Goal: Task Accomplishment & Management: Complete application form

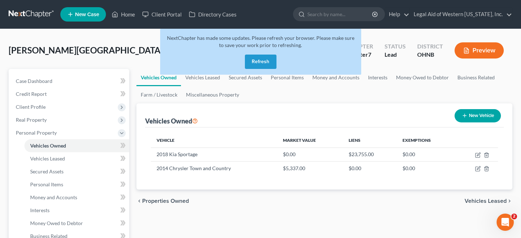
click at [257, 61] on button "Refresh" at bounding box center [261, 62] width 32 height 14
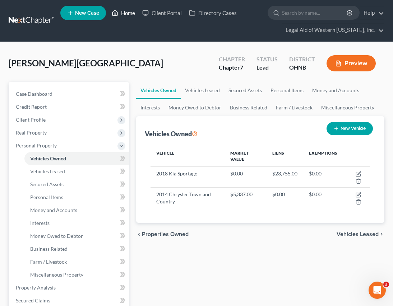
click at [132, 14] on link "Home" at bounding box center [123, 12] width 31 height 13
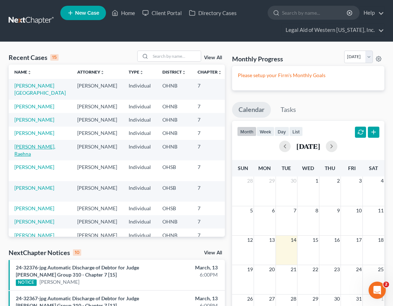
click at [27, 157] on link "[PERSON_NAME], Raehna" at bounding box center [34, 150] width 41 height 13
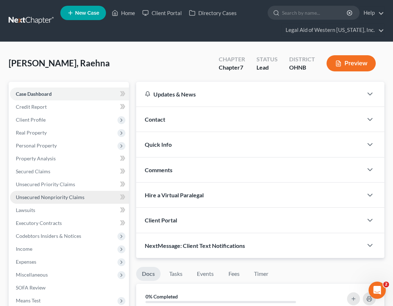
click at [59, 199] on span "Unsecured Nonpriority Claims" at bounding box center [50, 197] width 69 height 6
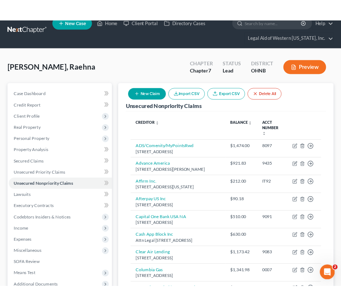
scroll to position [14, 0]
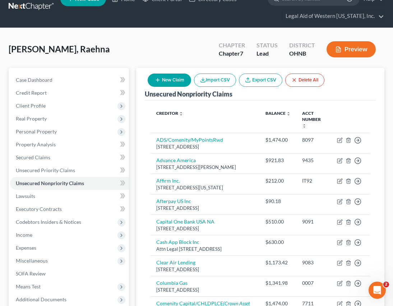
click at [115, 51] on div "[PERSON_NAME], Raehna Upgraded Chapter Chapter 7 Status Lead District [GEOGRAPH…" at bounding box center [197, 52] width 376 height 31
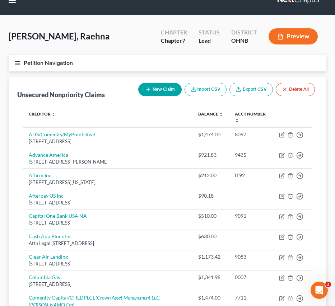
click at [162, 89] on button "New Claim" at bounding box center [159, 89] width 43 height 13
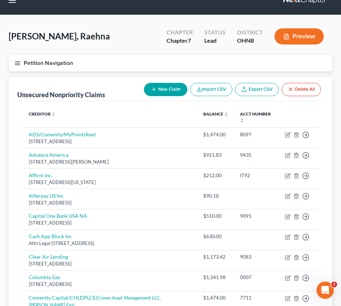
select select "0"
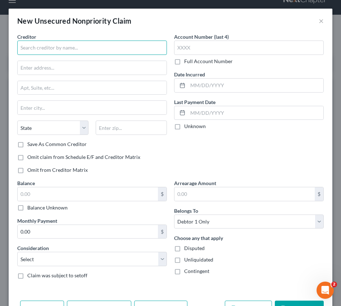
click at [137, 50] on input "text" at bounding box center [91, 48] width 149 height 14
type input "National Small Loan"
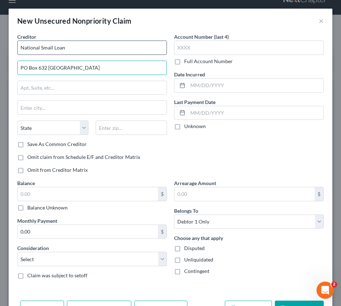
type input "PO Box 632 [GEOGRAPHIC_DATA]"
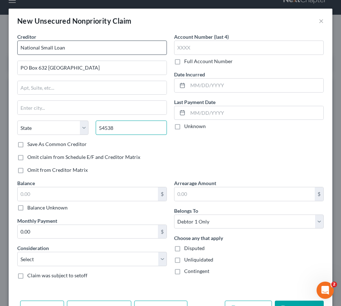
type input "54538"
type input "Lac Du Flambeau"
select select "52"
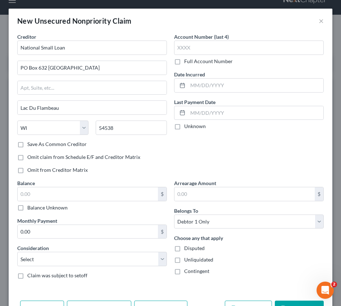
click at [292, 19] on div "New Unsecured Nonpriority Claim ×" at bounding box center [170, 21] width 323 height 24
click at [212, 46] on input "text" at bounding box center [248, 48] width 149 height 14
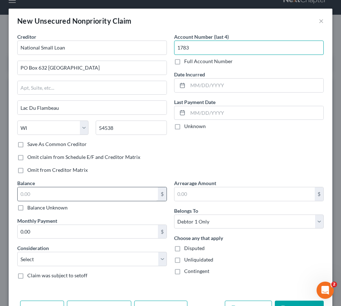
type input "1783"
click at [101, 192] on input "text" at bounding box center [88, 195] width 140 height 14
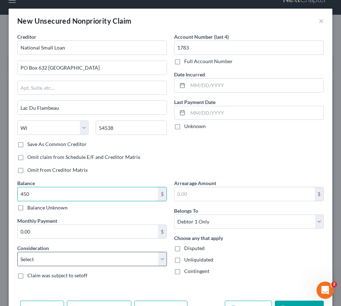
type input "450"
click at [72, 238] on select "Select Cable / Satellite Services Collection Agency Credit Card Debt Debt Couns…" at bounding box center [91, 259] width 149 height 14
select select "10"
click at [17, 238] on select "Select Cable / Satellite Services Collection Agency Credit Card Debt Debt Couns…" at bounding box center [91, 259] width 149 height 14
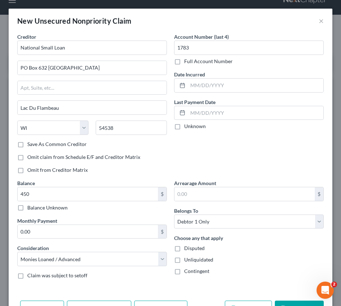
click at [271, 238] on div "Arrearage Amount $ Belongs To * Select Debtor 1 Only Debtor 2 Only Debtor 1 And…" at bounding box center [248, 233] width 157 height 106
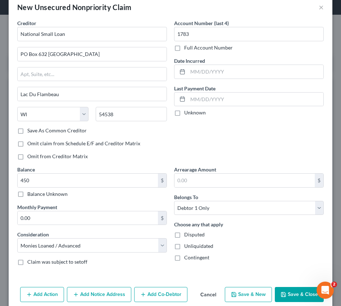
scroll to position [14, 0]
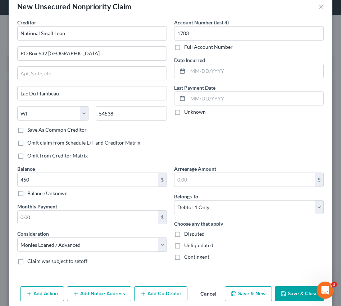
click at [301, 238] on button "Save & Close" at bounding box center [299, 294] width 49 height 15
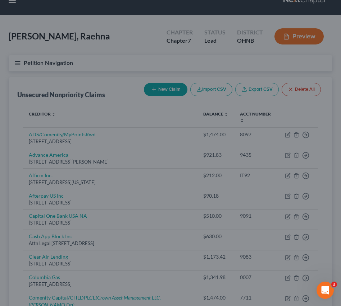
type input "450.00"
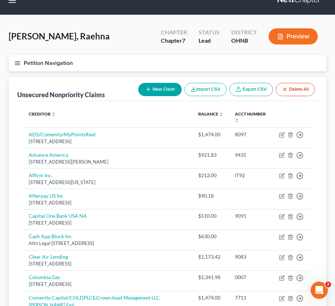
click at [157, 89] on button "New Claim" at bounding box center [159, 89] width 43 height 13
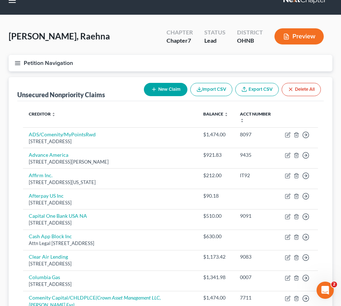
select select "0"
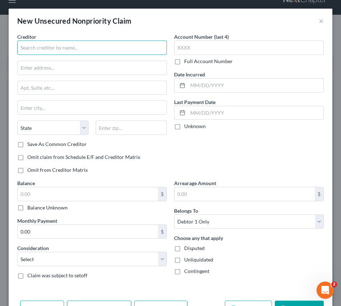
click at [125, 48] on input "text" at bounding box center [91, 48] width 149 height 14
type input "[DOMAIN_NAME]"
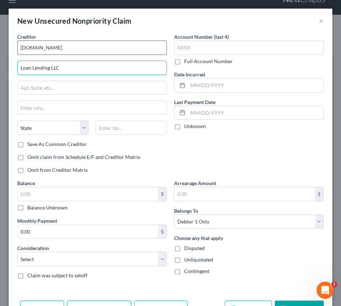
type input "Loan Lending LLC"
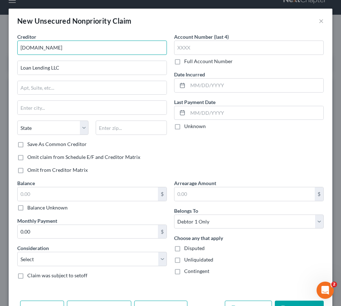
click at [77, 50] on input "[DOMAIN_NAME]" at bounding box center [91, 48] width 149 height 14
type input "C"
type input "Loan Lending LLC dba [DATE] Cash"
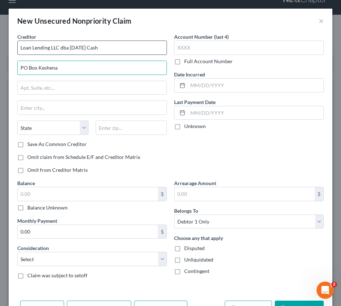
type input "PO Box Keshena"
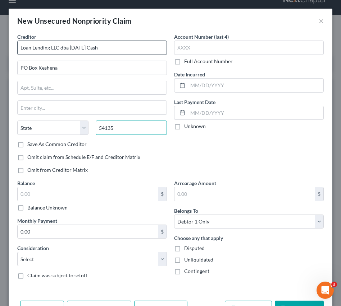
type input "54135"
type input "Keshena"
select select "52"
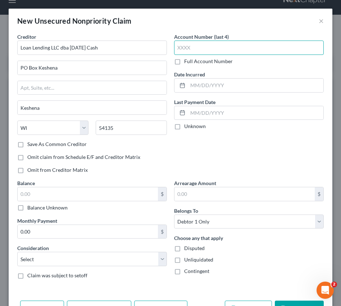
click at [194, 42] on input "text" at bounding box center [248, 48] width 149 height 14
type input "5541"
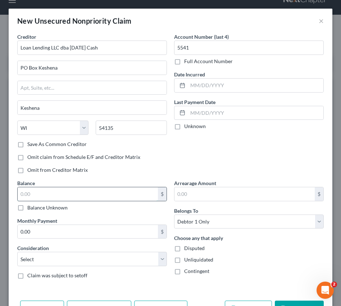
click at [50, 196] on input "text" at bounding box center [88, 195] width 140 height 14
type input "1,264"
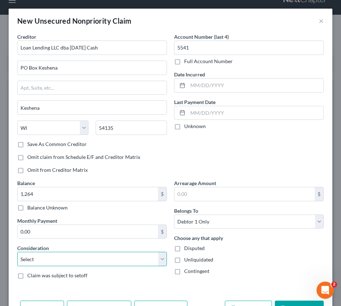
click at [39, 238] on select "Select Cable / Satellite Services Collection Agency Credit Card Debt Debt Couns…" at bounding box center [91, 259] width 149 height 14
select select "10"
click at [17, 238] on select "Select Cable / Satellite Services Collection Agency Credit Card Debt Debt Couns…" at bounding box center [91, 259] width 149 height 14
click at [233, 238] on div "Choose any that apply Disputed Unliquidated Contingent" at bounding box center [248, 255] width 149 height 41
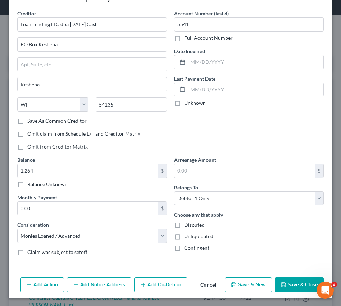
scroll to position [24, 0]
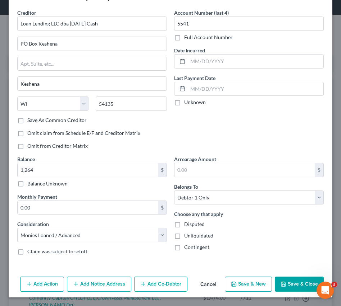
click at [253, 238] on button "Save & New" at bounding box center [248, 284] width 47 height 15
type input "1,264.00"
select select "0"
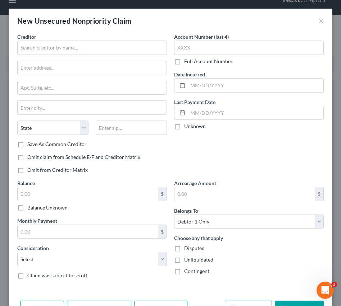
click at [268, 238] on div "Choose any that apply Disputed Unliquidated Contingent" at bounding box center [248, 255] width 149 height 41
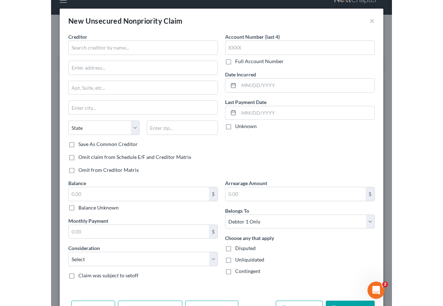
scroll to position [14, 0]
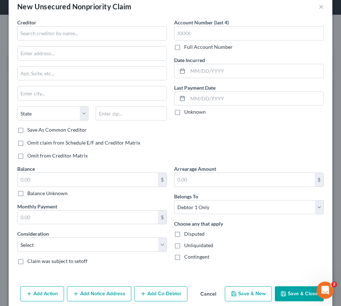
click at [207, 238] on button "Cancel" at bounding box center [207, 294] width 27 height 14
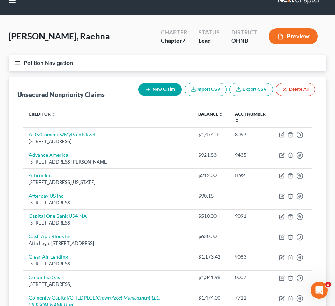
click at [104, 34] on div "[PERSON_NAME], Raehna Upgraded Chapter Chapter 7 Status Lead District [GEOGRAPH…" at bounding box center [168, 39] width 318 height 31
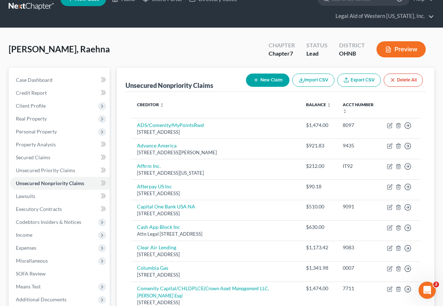
click at [189, 46] on div "[PERSON_NAME], Raehna Upgraded Chapter Chapter 7 Status Lead District [GEOGRAPH…" at bounding box center [221, 52] width 425 height 31
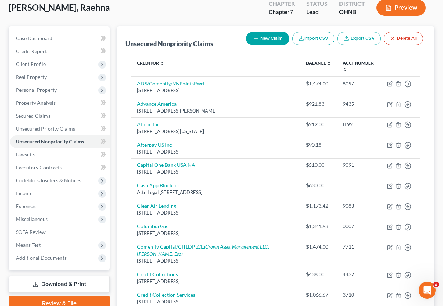
scroll to position [57, 0]
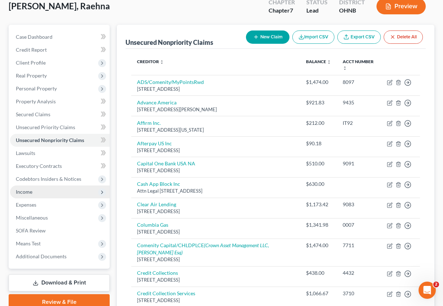
click at [26, 190] on span "Income" at bounding box center [24, 192] width 17 height 6
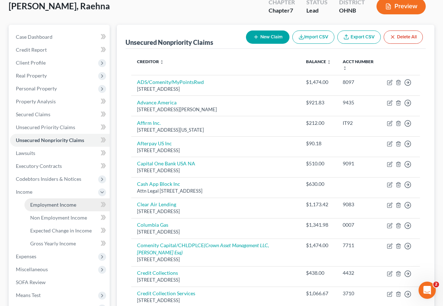
click at [42, 207] on span "Employment Income" at bounding box center [53, 205] width 46 height 6
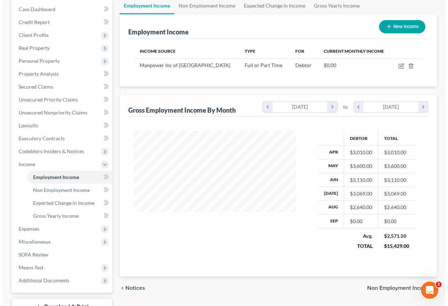
scroll to position [101, 0]
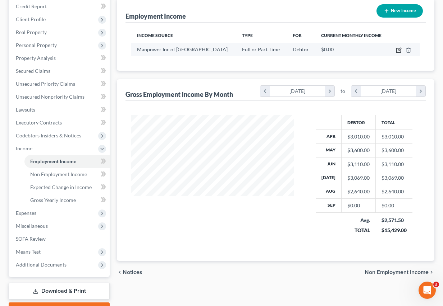
click at [400, 48] on icon "button" at bounding box center [398, 49] width 3 height 3
select select "0"
select select "36"
select select "0"
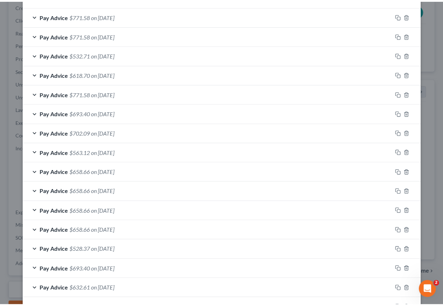
scroll to position [372, 0]
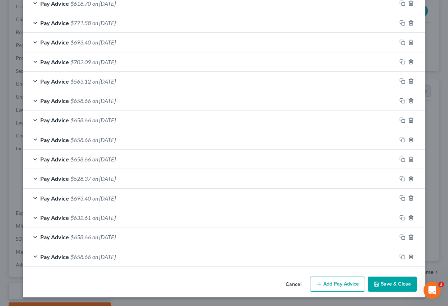
click at [294, 238] on button "Cancel" at bounding box center [293, 285] width 27 height 14
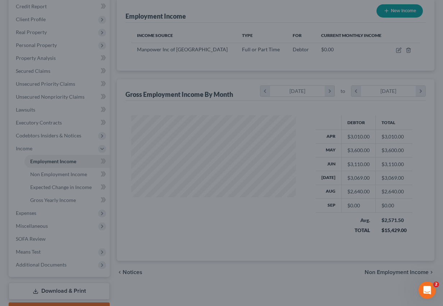
scroll to position [359169, 359121]
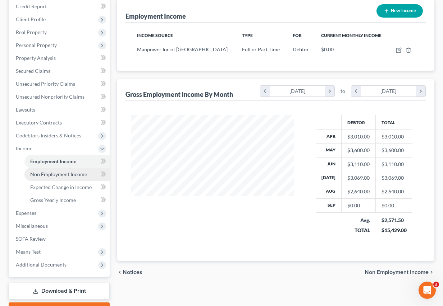
click at [52, 180] on link "Non Employment Income" at bounding box center [66, 174] width 85 height 13
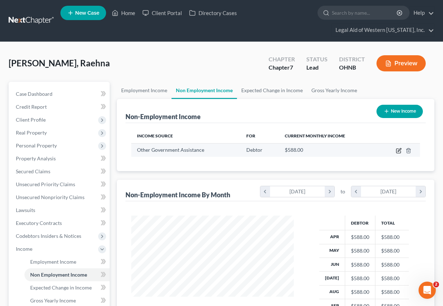
click at [397, 152] on icon "button" at bounding box center [399, 151] width 6 height 6
select select "5"
select select "0"
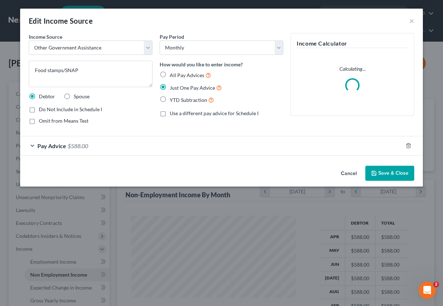
scroll to position [129, 179]
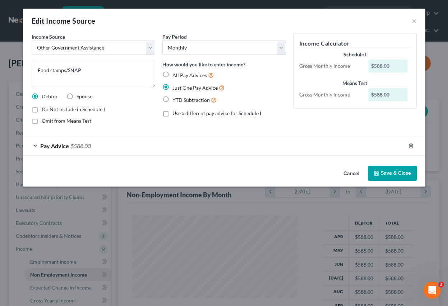
click at [351, 171] on button "Cancel" at bounding box center [351, 174] width 27 height 14
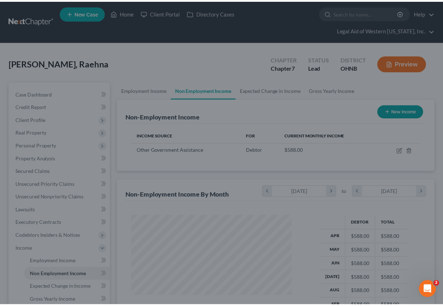
scroll to position [359169, 359121]
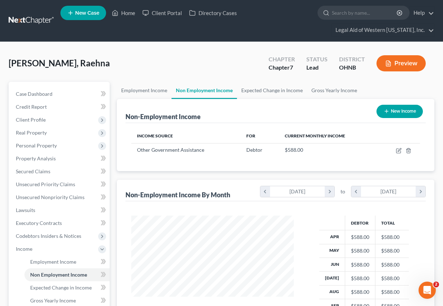
click at [230, 69] on div "[PERSON_NAME], Raehna Upgraded Chapter Chapter 7 Status Lead District [GEOGRAPH…" at bounding box center [221, 66] width 425 height 31
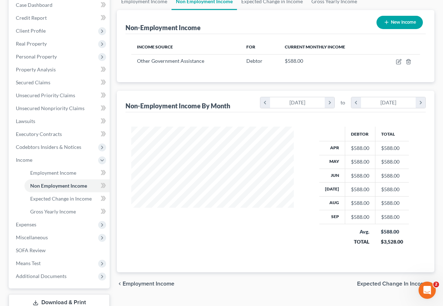
scroll to position [129, 0]
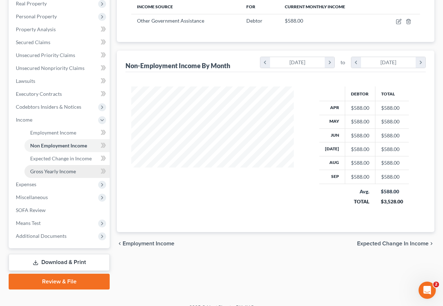
click at [72, 171] on span "Gross Yearly Income" at bounding box center [53, 172] width 46 height 6
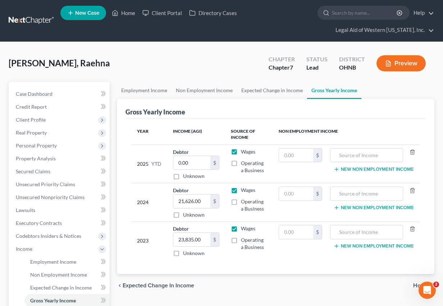
click at [183, 176] on label "Unknown" at bounding box center [194, 176] width 22 height 7
click at [186, 176] on input "Unknown" at bounding box center [188, 175] width 5 height 5
checkbox input "true"
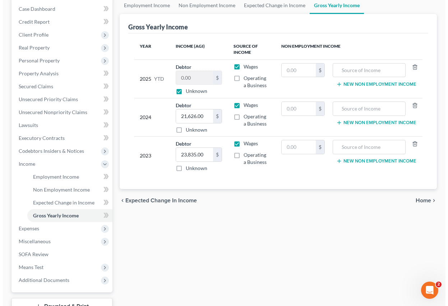
scroll to position [95, 0]
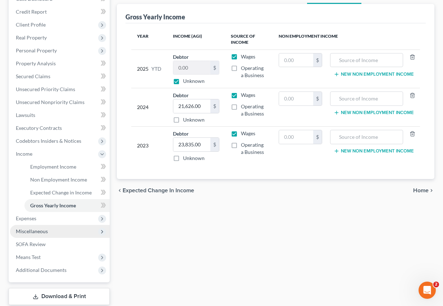
click at [52, 225] on span "Miscellaneous" at bounding box center [60, 231] width 100 height 13
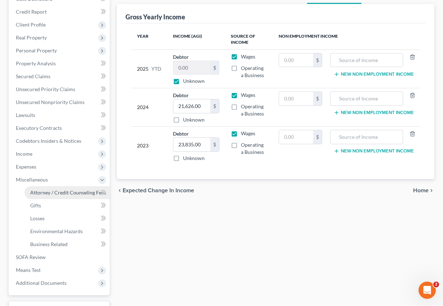
click at [64, 192] on span "Attorney / Credit Counseling Fees" at bounding box center [68, 193] width 76 height 6
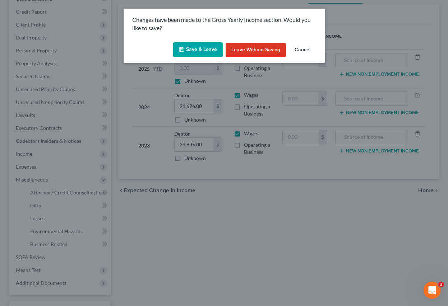
click at [194, 48] on button "Save & Leave" at bounding box center [198, 49] width 50 height 15
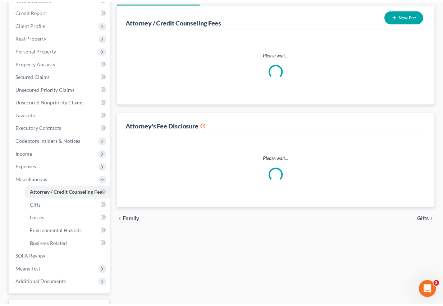
scroll to position [29, 0]
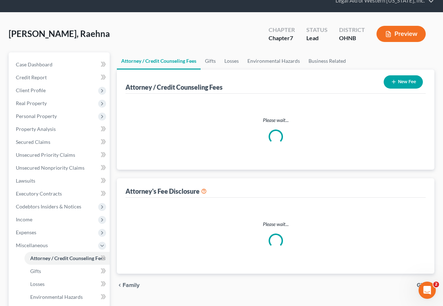
select select "0"
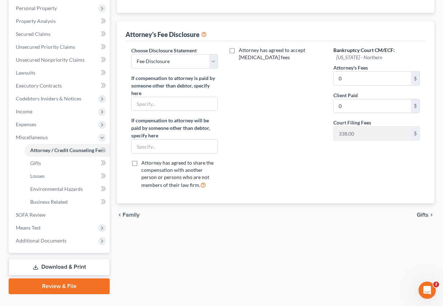
scroll to position [153, 0]
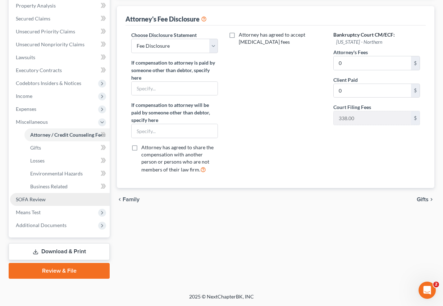
click at [49, 193] on link "SOFA Review" at bounding box center [60, 199] width 100 height 13
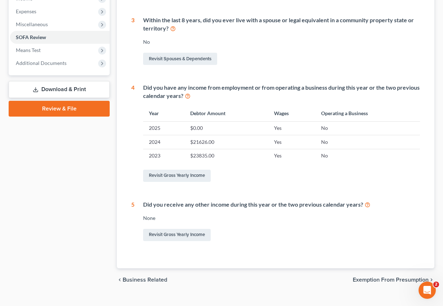
scroll to position [263, 0]
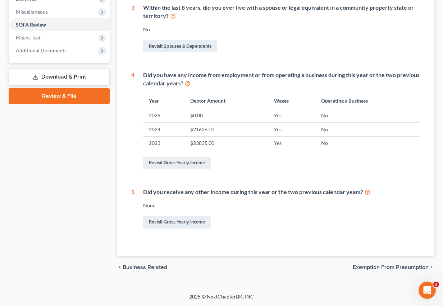
drag, startPoint x: 443, startPoint y: 132, endPoint x: 10, endPoint y: 5, distance: 451.1
click at [386, 238] on span "Exemption from Presumption" at bounding box center [390, 268] width 76 height 6
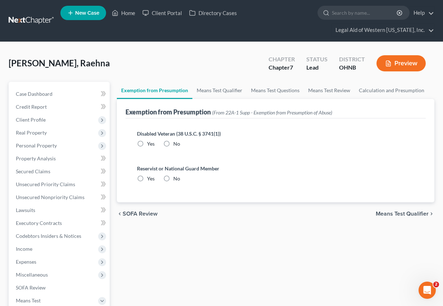
click at [173, 144] on label "No" at bounding box center [176, 143] width 7 height 7
click at [176, 144] on input "No" at bounding box center [178, 142] width 5 height 5
radio input "true"
click at [173, 179] on label "No" at bounding box center [176, 178] width 7 height 7
click at [176, 179] on input "No" at bounding box center [178, 177] width 5 height 5
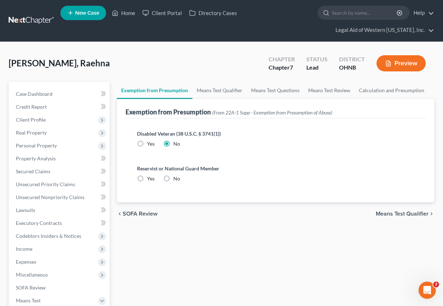
radio input "true"
click at [395, 217] on span "Means Test Qualifier" at bounding box center [401, 214] width 53 height 6
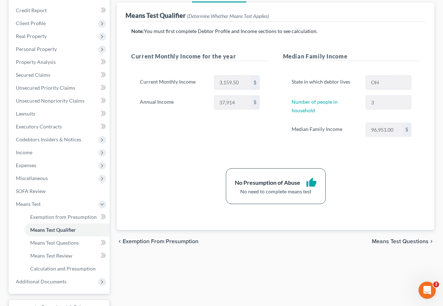
scroll to position [153, 0]
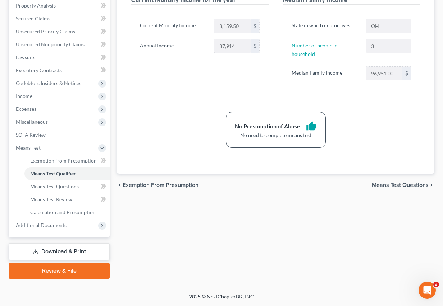
click at [381, 187] on span "Means Test Questions" at bounding box center [400, 186] width 57 height 6
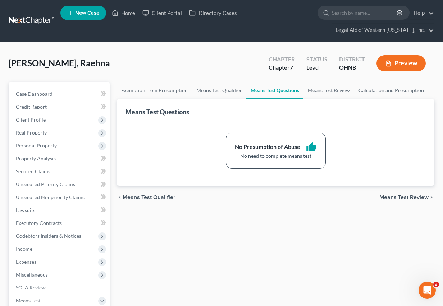
click at [385, 199] on span "Means Test Review" at bounding box center [403, 198] width 49 height 6
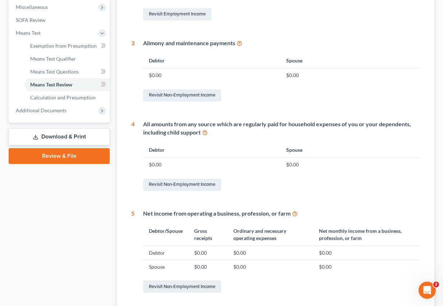
scroll to position [332, 0]
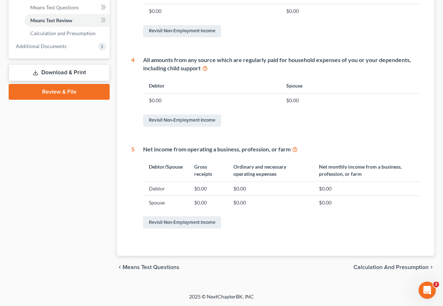
click at [391, 238] on span "Calculation and Presumption" at bounding box center [390, 268] width 75 height 6
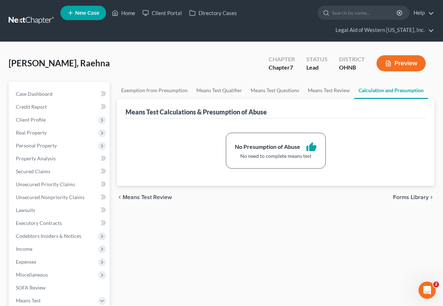
click at [411, 196] on span "Forms Library" at bounding box center [411, 198] width 36 height 6
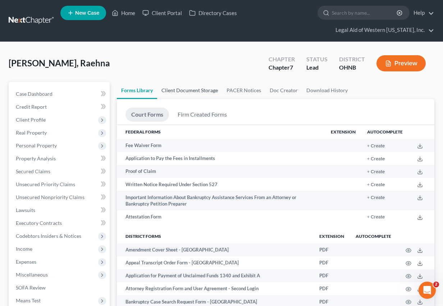
click at [181, 86] on link "Client Document Storage" at bounding box center [189, 90] width 65 height 17
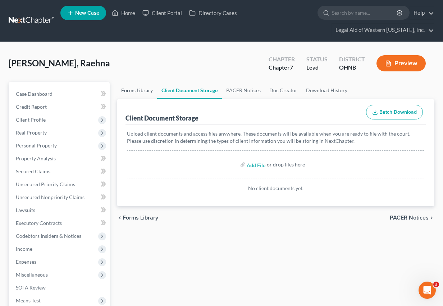
click at [137, 88] on link "Forms Library" at bounding box center [137, 90] width 40 height 17
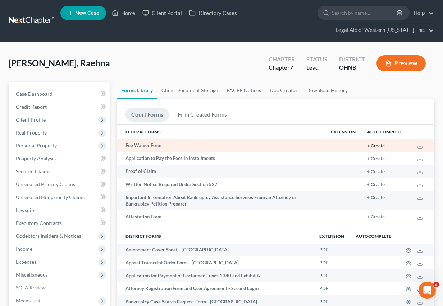
click at [373, 148] on button "+ Create" at bounding box center [376, 146] width 18 height 5
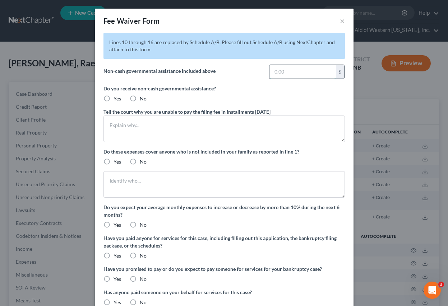
click at [308, 76] on input "text" at bounding box center [302, 72] width 66 height 14
type input "588"
click at [114, 98] on label "Yes" at bounding box center [118, 98] width 8 height 7
click at [116, 98] on input "Yes" at bounding box center [118, 97] width 5 height 5
radio input "true"
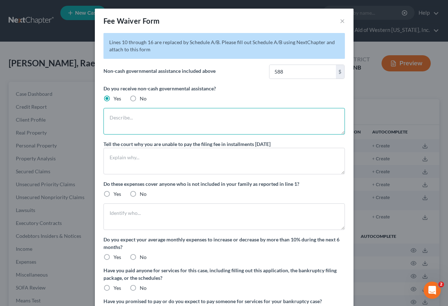
click at [123, 130] on textarea at bounding box center [223, 121] width 241 height 27
type textarea "Food stamps 588.00 per month"
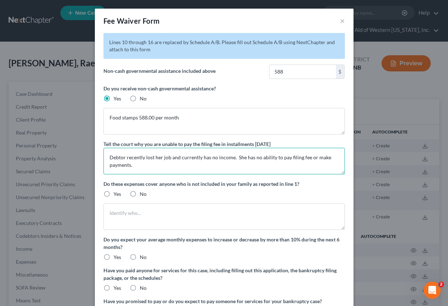
type textarea "Debtor recently lost her job and currently has no income. She has no ability to…"
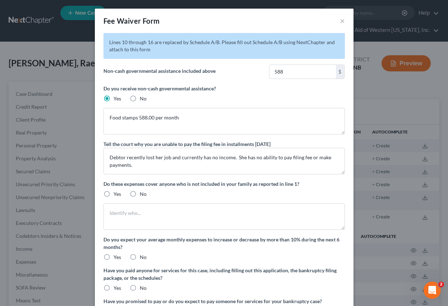
click at [140, 195] on label "No" at bounding box center [143, 194] width 7 height 7
click at [143, 195] on input "No" at bounding box center [145, 193] width 5 height 5
radio input "true"
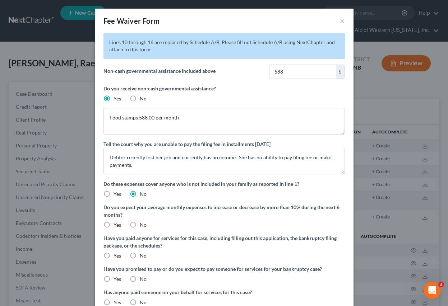
click at [133, 231] on div "Lines 10 through 16 are replaced by Schedule A/B. Please fill out Schedule A/B …" at bounding box center [223, 176] width 241 height 286
click at [140, 229] on label "No" at bounding box center [143, 225] width 7 height 7
click at [143, 226] on input "No" at bounding box center [145, 224] width 5 height 5
radio input "true"
click at [140, 238] on label "No" at bounding box center [143, 256] width 7 height 7
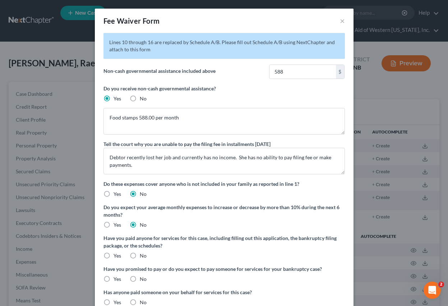
click at [143, 238] on input "No" at bounding box center [145, 255] width 5 height 5
radio input "true"
click at [140, 238] on label "No" at bounding box center [143, 279] width 7 height 7
click at [143, 238] on input "No" at bounding box center [145, 278] width 5 height 5
radio input "true"
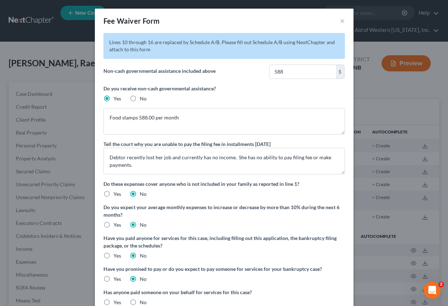
click at [140, 238] on label "No" at bounding box center [143, 302] width 7 height 7
click at [143, 238] on input "No" at bounding box center [145, 301] width 5 height 5
radio input "true"
click at [206, 238] on div "Have you promised to pay or do you expect to pay someone for services for your …" at bounding box center [223, 275] width 241 height 18
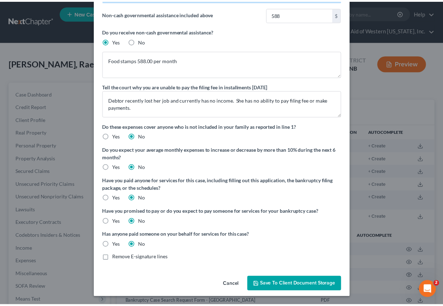
scroll to position [58, 0]
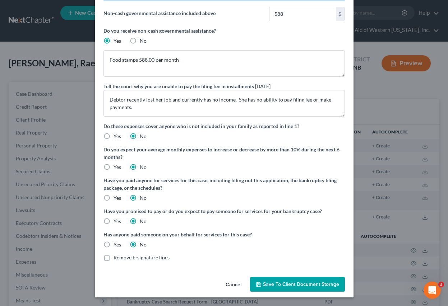
click at [300, 238] on button "Save to Client Document Storage" at bounding box center [297, 284] width 95 height 15
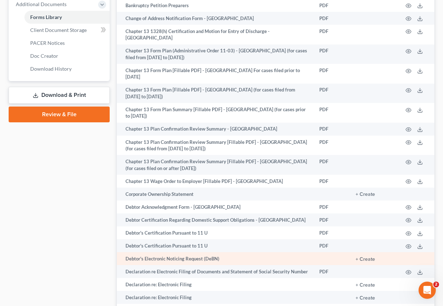
scroll to position [311, 0]
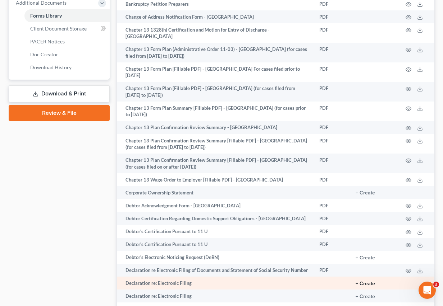
click at [368, 238] on button "+ Create" at bounding box center [364, 284] width 19 height 5
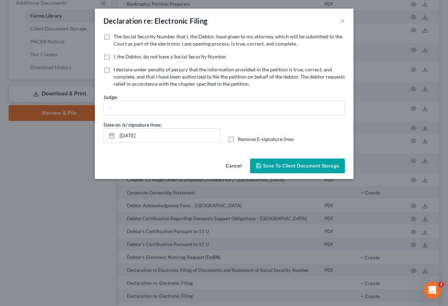
click at [114, 37] on label "The Social Security Number that I, the Debtor, have given to my attorney, which…" at bounding box center [229, 40] width 231 height 14
click at [116, 37] on input "The Social Security Number that I, the Debtor, have given to my attorney, which…" at bounding box center [118, 35] width 5 height 5
checkbox input "true"
click at [238, 138] on label "Remove E-signature lines" at bounding box center [266, 139] width 56 height 7
click at [241, 138] on input "Remove E-signature lines" at bounding box center [243, 138] width 5 height 5
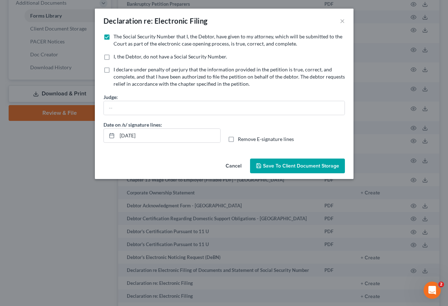
checkbox input "true"
click at [276, 163] on span "Save to Client Document Storage" at bounding box center [301, 166] width 76 height 6
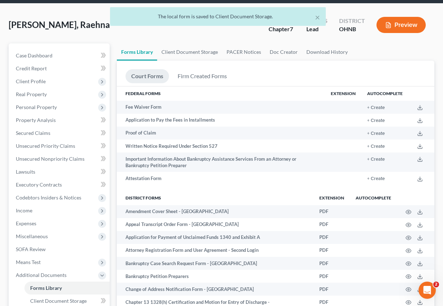
scroll to position [0, 0]
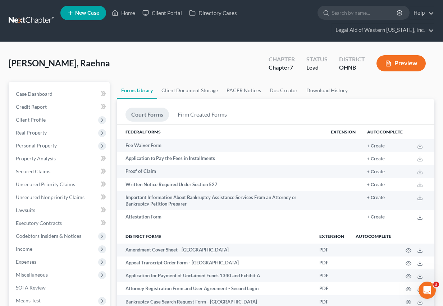
click at [301, 23] on ul "New Case Home Client Portal Directory Cases - No Result - See all results Or Pr…" at bounding box center [247, 21] width 374 height 34
click at [183, 88] on link "Client Document Storage" at bounding box center [189, 90] width 65 height 17
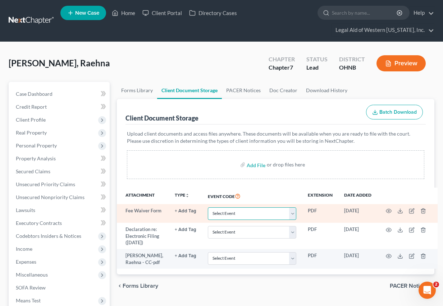
click at [226, 214] on select "Select Event 20 Largest Unsecured Creditors Amended List of Creditors (Fee) Ame…" at bounding box center [252, 214] width 88 height 13
select select "4"
click at [208, 208] on select "Select Event 20 Largest Unsecured Creditors Amended List of Creditors (Fee) Ame…" at bounding box center [252, 214] width 88 height 13
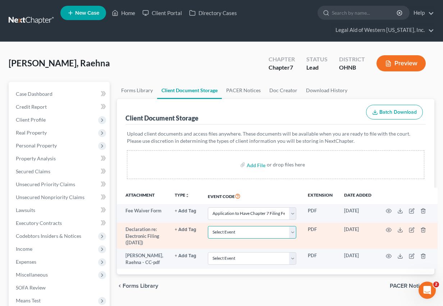
click at [229, 229] on select "Select Event 20 Largest Unsecured Creditors Amended List of Creditors (Fee) Ame…" at bounding box center [252, 232] width 88 height 13
select select "16"
click at [208, 227] on select "Select Event 20 Largest Unsecured Creditors Amended List of Creditors (Fee) Ame…" at bounding box center [252, 232] width 88 height 13
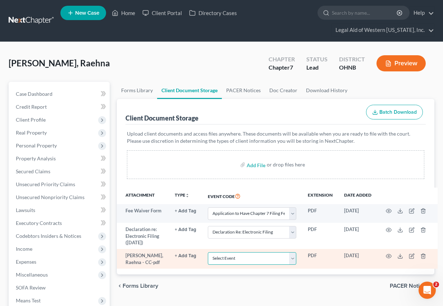
click at [231, 238] on select "Select Event 20 Largest Unsecured Creditors Amended List of Creditors (Fee) Ame…" at bounding box center [252, 259] width 88 height 13
select select "5"
click at [208, 238] on select "Select Event 20 Largest Unsecured Creditors Amended List of Creditors (Fee) Ame…" at bounding box center [252, 259] width 88 height 13
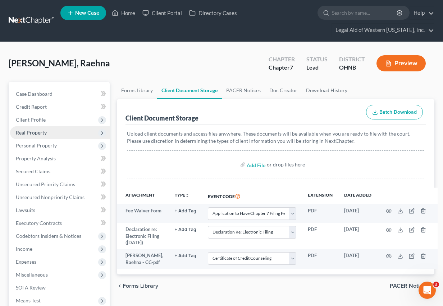
click at [29, 126] on span "Real Property" at bounding box center [60, 132] width 100 height 13
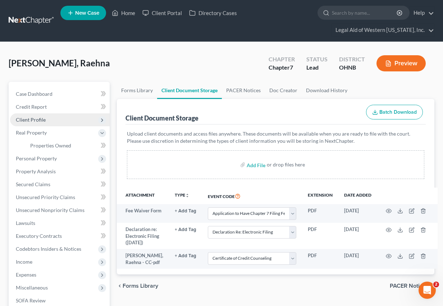
click at [32, 118] on span "Client Profile" at bounding box center [31, 120] width 30 height 6
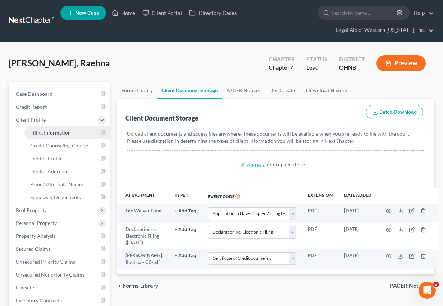
click at [45, 129] on link "Filing Information" at bounding box center [66, 132] width 85 height 13
select select "1"
select select "0"
select select "36"
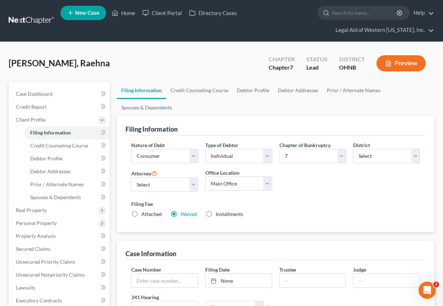
click at [341, 188] on div "Nature of Debt Select Business Consumer Other Nature of Business Select Clearin…" at bounding box center [276, 183] width 296 height 83
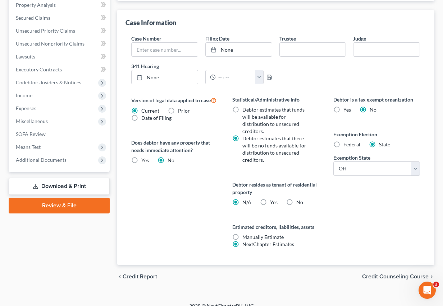
scroll to position [241, 0]
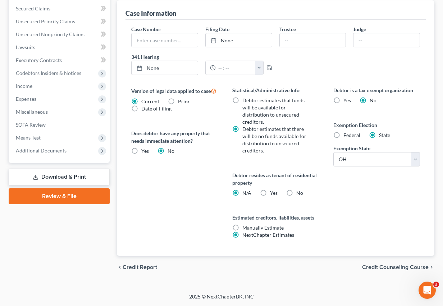
click at [370, 238] on span "Credit Counseling Course" at bounding box center [395, 268] width 66 height 6
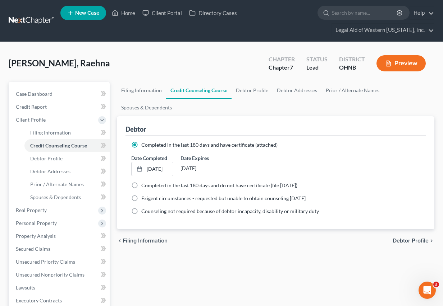
click at [402, 238] on span "Debtor Profile" at bounding box center [410, 241] width 36 height 6
select select "0"
select select "2"
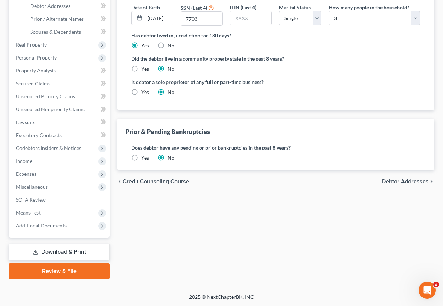
scroll to position [166, 0]
click at [422, 183] on span "Debtor Addresses" at bounding box center [405, 182] width 47 height 6
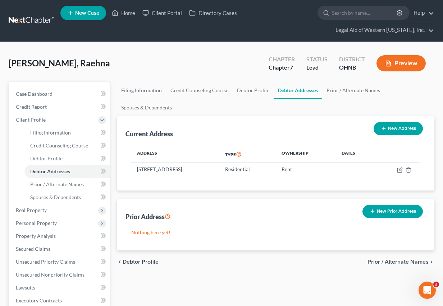
click at [401, 238] on span "Prior / Alternate Names" at bounding box center [397, 262] width 61 height 6
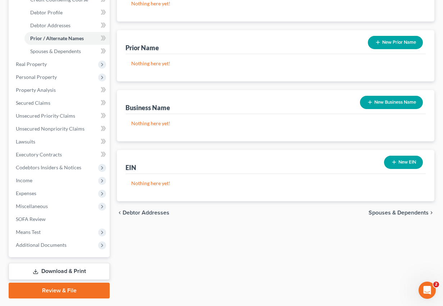
scroll to position [147, 0]
click at [374, 210] on span "Spouses & Dependents" at bounding box center [398, 213] width 60 height 6
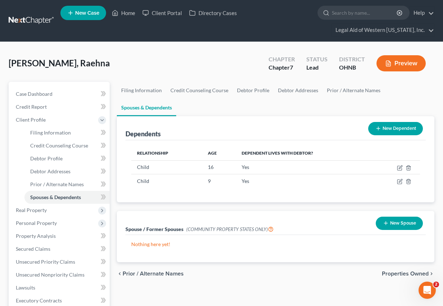
click at [394, 238] on span "Properties Owned" at bounding box center [405, 274] width 47 height 6
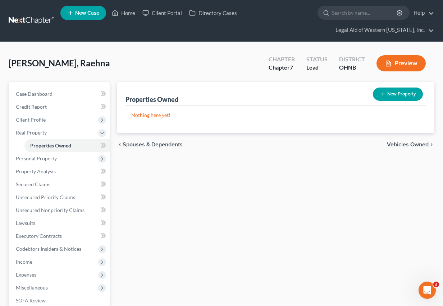
click at [414, 146] on span "Vehicles Owned" at bounding box center [408, 145] width 42 height 6
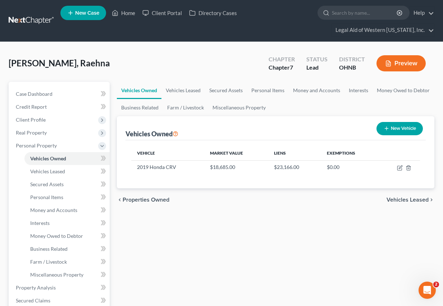
click at [401, 202] on span "Vehicles Leased" at bounding box center [407, 200] width 42 height 6
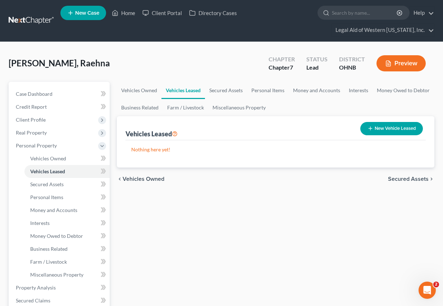
click at [410, 177] on span "Secured Assets" at bounding box center [408, 179] width 41 height 6
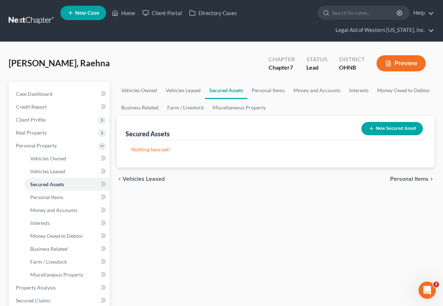
click at [410, 177] on span "Personal Items" at bounding box center [409, 179] width 38 height 6
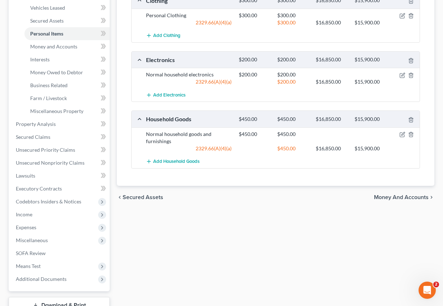
scroll to position [165, 0]
click at [418, 197] on span "Money and Accounts" at bounding box center [401, 197] width 55 height 6
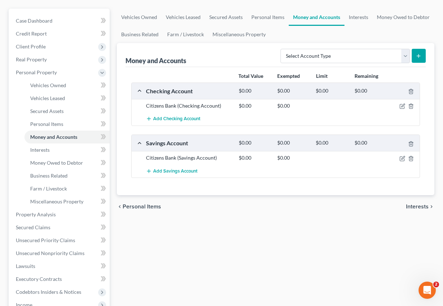
scroll to position [74, 0]
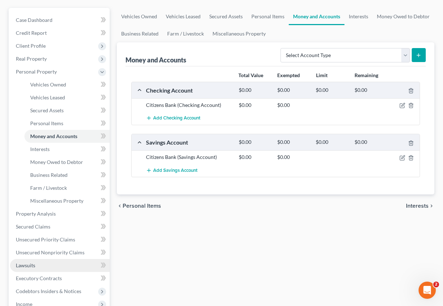
click at [51, 238] on link "Lawsuits" at bounding box center [60, 265] width 100 height 13
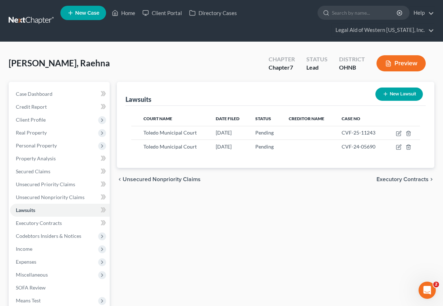
click at [387, 182] on span "Executory Contracts" at bounding box center [402, 180] width 52 height 6
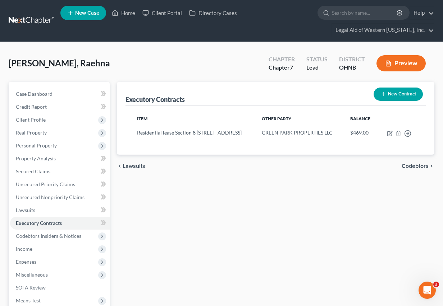
click at [409, 169] on span "Codebtors" at bounding box center [414, 166] width 27 height 6
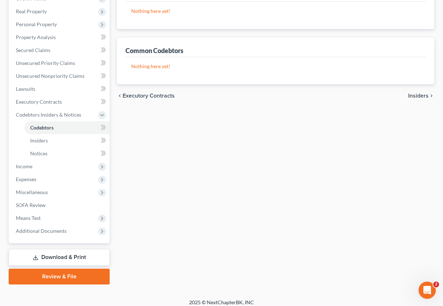
scroll to position [127, 0]
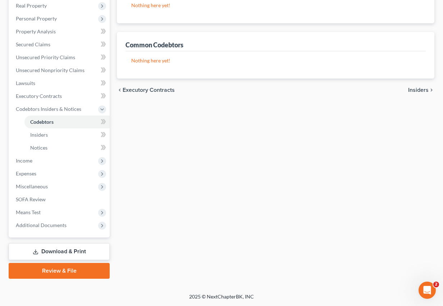
click at [81, 238] on link "Download & Print" at bounding box center [59, 252] width 101 height 17
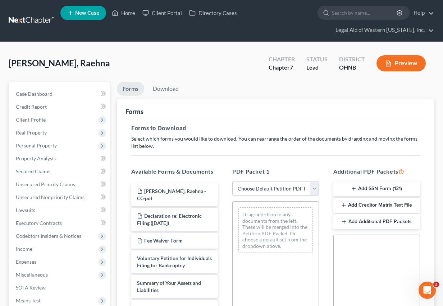
click at [293, 190] on select "Choose Default Petition PDF Packet Complete Bankruptcy Petition (all forms and …" at bounding box center [275, 189] width 87 height 14
select select "0"
click at [232, 182] on select "Choose Default Petition PDF Packet Complete Bankruptcy Petition (all forms and …" at bounding box center [275, 189] width 87 height 14
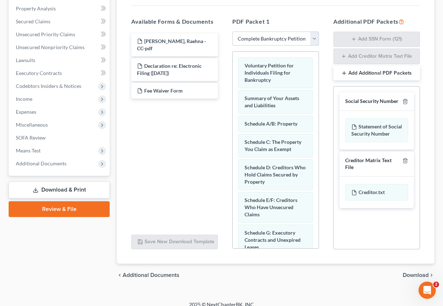
scroll to position [151, 0]
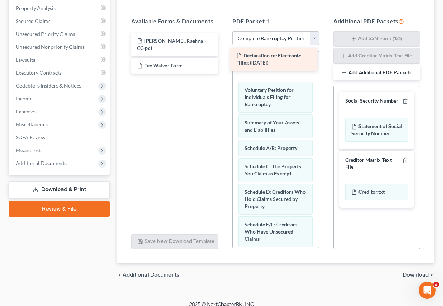
drag, startPoint x: 165, startPoint y: 58, endPoint x: 265, endPoint y: 56, distance: 100.3
click at [223, 56] on div "Declaration re: Electronic Filing ([DATE]) [PERSON_NAME], Raehna - CC-pdf Decla…" at bounding box center [174, 53] width 98 height 41
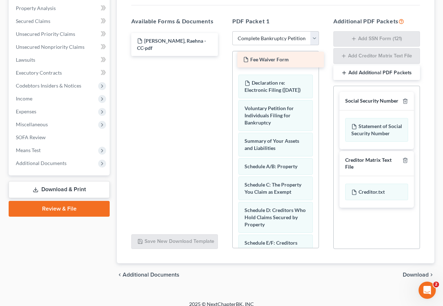
drag, startPoint x: 168, startPoint y: 59, endPoint x: 274, endPoint y: 60, distance: 106.0
click at [223, 56] on div "Fee Waiver Form [PERSON_NAME], Raehna - CC-pdf Fee Waiver Form" at bounding box center [174, 44] width 98 height 23
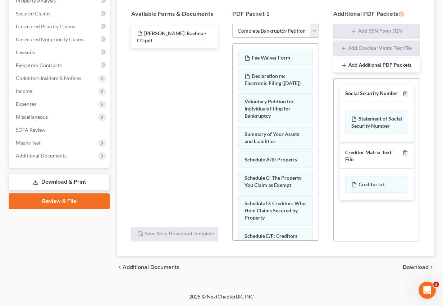
click at [408, 238] on span "Download" at bounding box center [415, 268] width 26 height 6
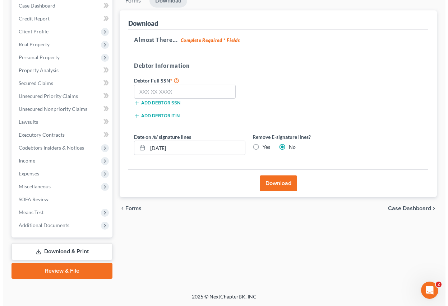
scroll to position [88, 0]
click at [412, 72] on div "Almost There... Complete Required * Fields Debtor Information Debtor Full SSN *…" at bounding box center [275, 100] width 300 height 140
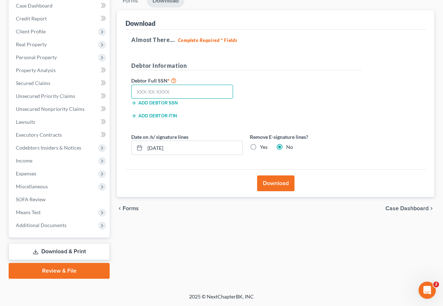
click at [200, 92] on input "text" at bounding box center [182, 92] width 102 height 14
type input "290-90-7703"
click at [260, 147] on label "Yes" at bounding box center [264, 147] width 8 height 7
click at [263, 147] on input "Yes" at bounding box center [265, 146] width 5 height 5
radio input "true"
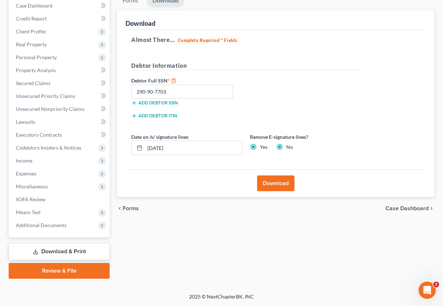
radio input "false"
click at [272, 188] on button "Download" at bounding box center [275, 184] width 37 height 16
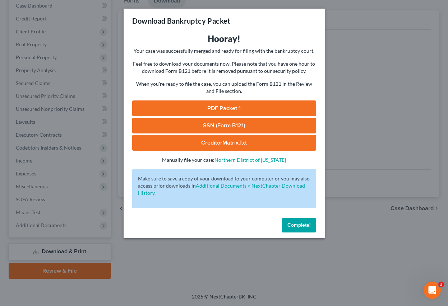
click at [246, 107] on link "PDF Packet 1" at bounding box center [224, 109] width 184 height 16
click at [206, 126] on link "SSN (Form B121)" at bounding box center [224, 126] width 184 height 16
click at [271, 18] on div "Download Bankruptcy Packet" at bounding box center [224, 21] width 201 height 24
click at [301, 226] on span "Complete!" at bounding box center [298, 225] width 23 height 6
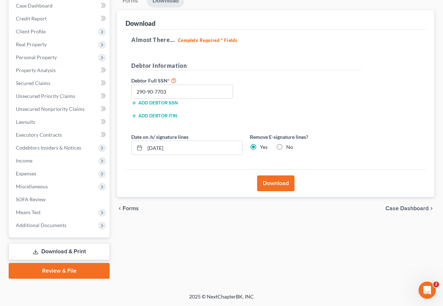
click at [265, 183] on button "Download" at bounding box center [275, 184] width 37 height 16
